Goal: Information Seeking & Learning: Learn about a topic

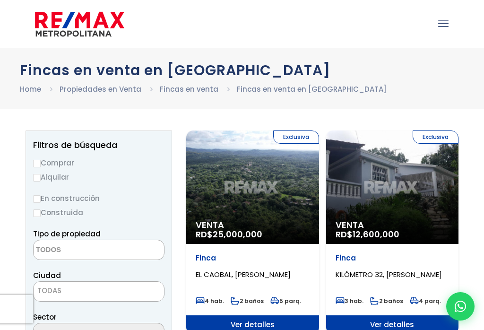
select select
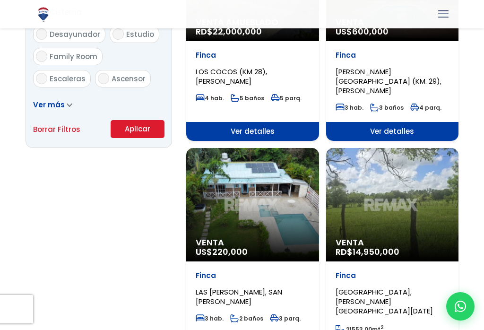
scroll to position [624, 0]
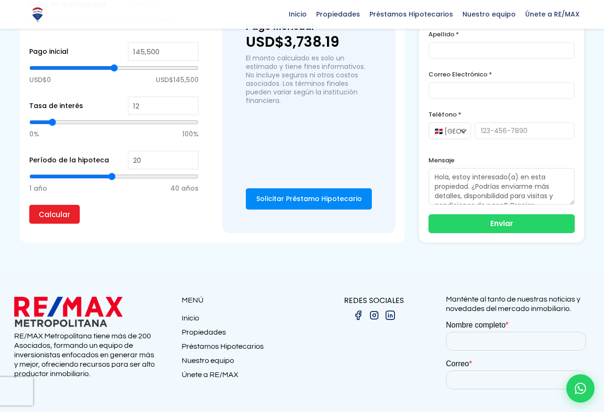
scroll to position [568, 0]
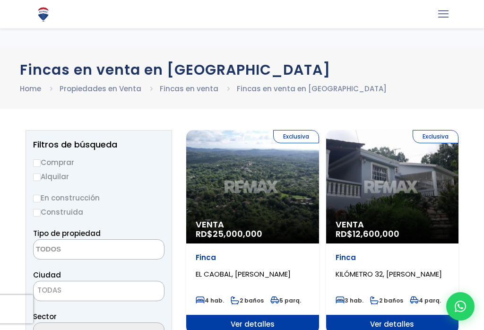
select select
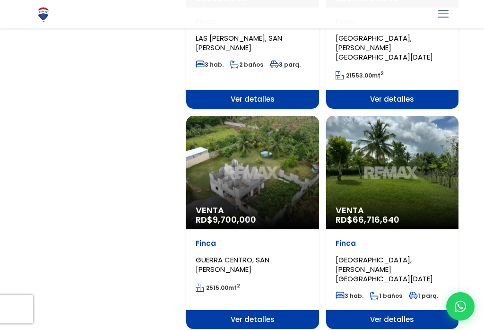
scroll to position [883, 0]
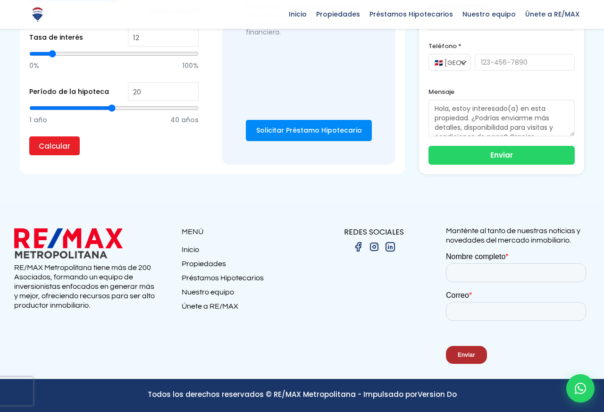
scroll to position [1879, 124]
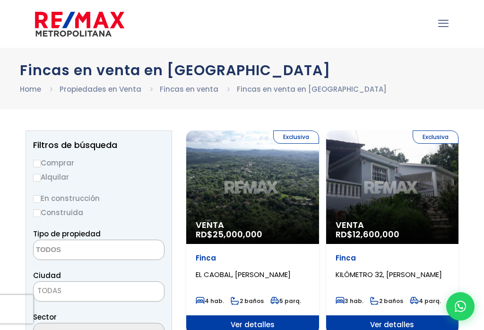
select select
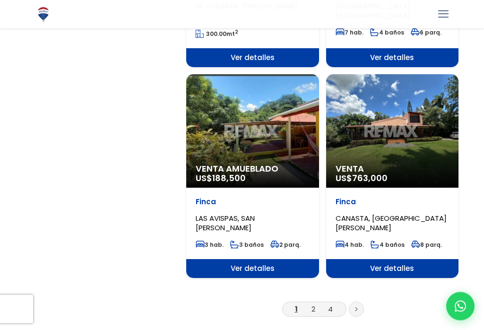
scroll to position [1583, 0]
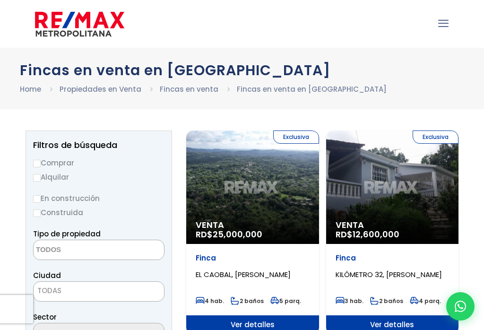
select select
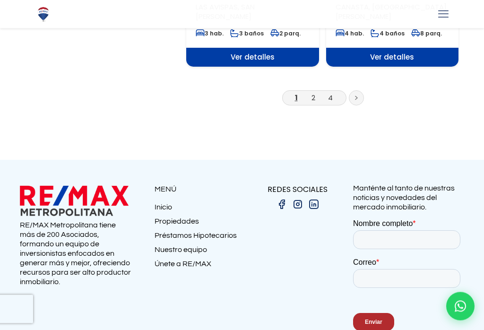
scroll to position [1791, 0]
